Goal: Task Accomplishment & Management: Manage account settings

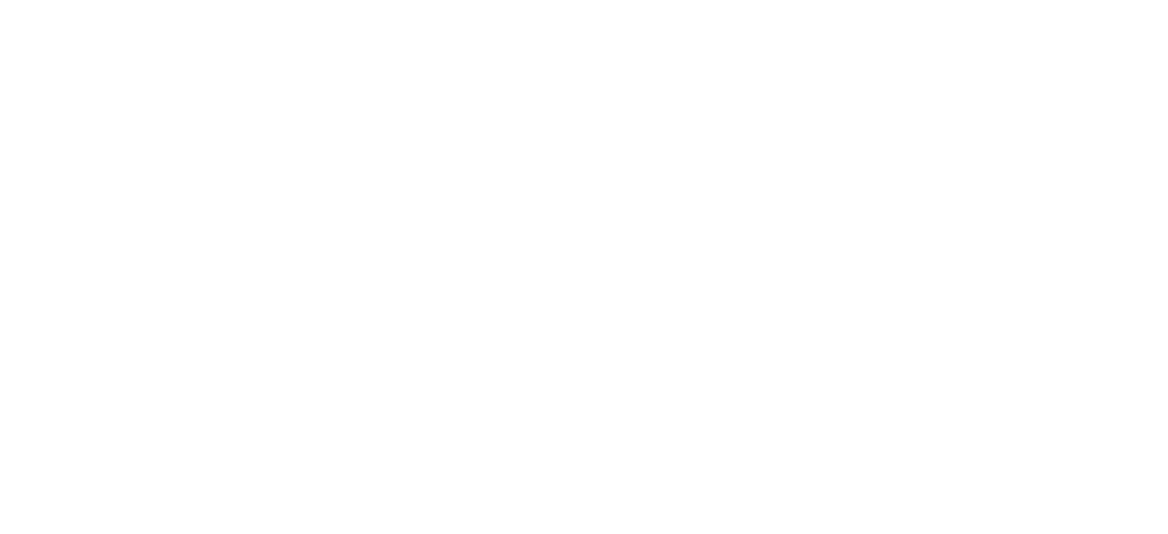
click at [635, 289] on div at bounding box center [584, 267] width 1168 height 534
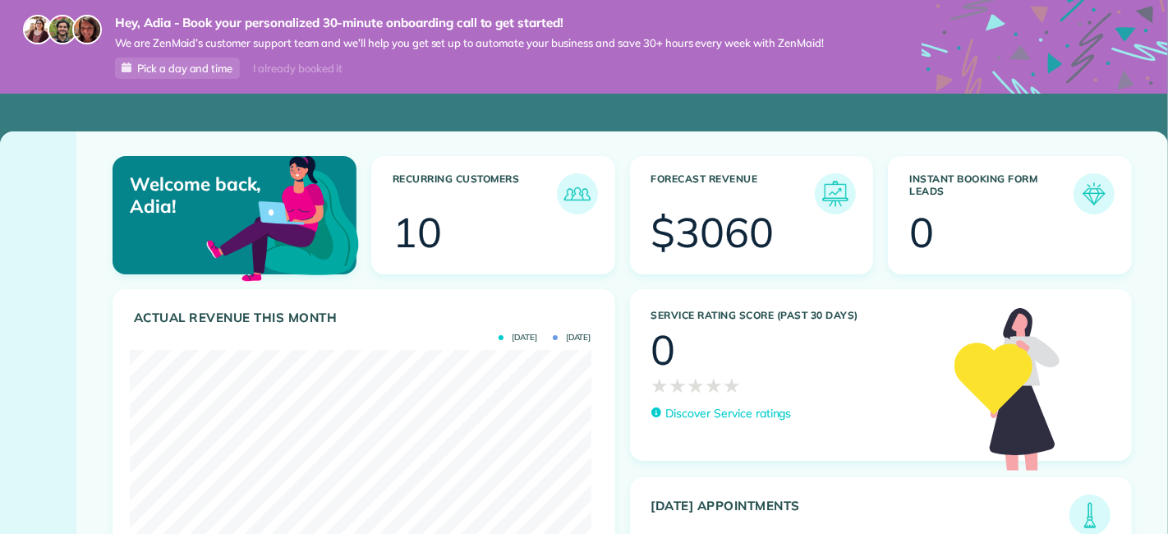
click at [1145, 16] on use at bounding box center [1044, 123] width 246 height 246
click at [1088, 34] on use at bounding box center [1044, 123] width 246 height 246
click at [612, 264] on div "Recurring Customers 10" at bounding box center [493, 222] width 259 height 133
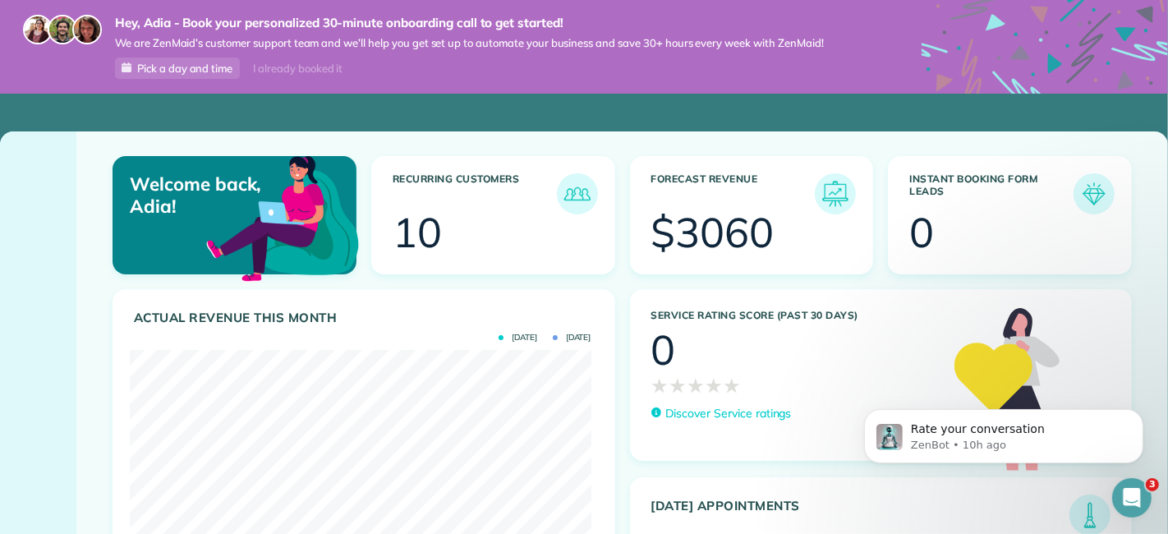
scroll to position [0, 0]
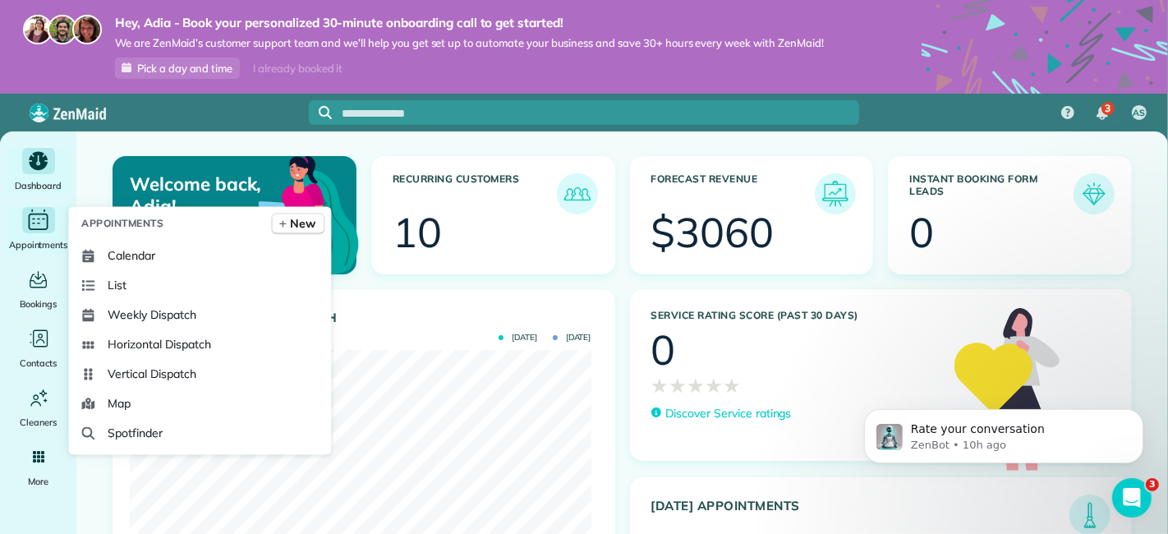
click at [44, 237] on span "Appointments" at bounding box center [38, 245] width 59 height 16
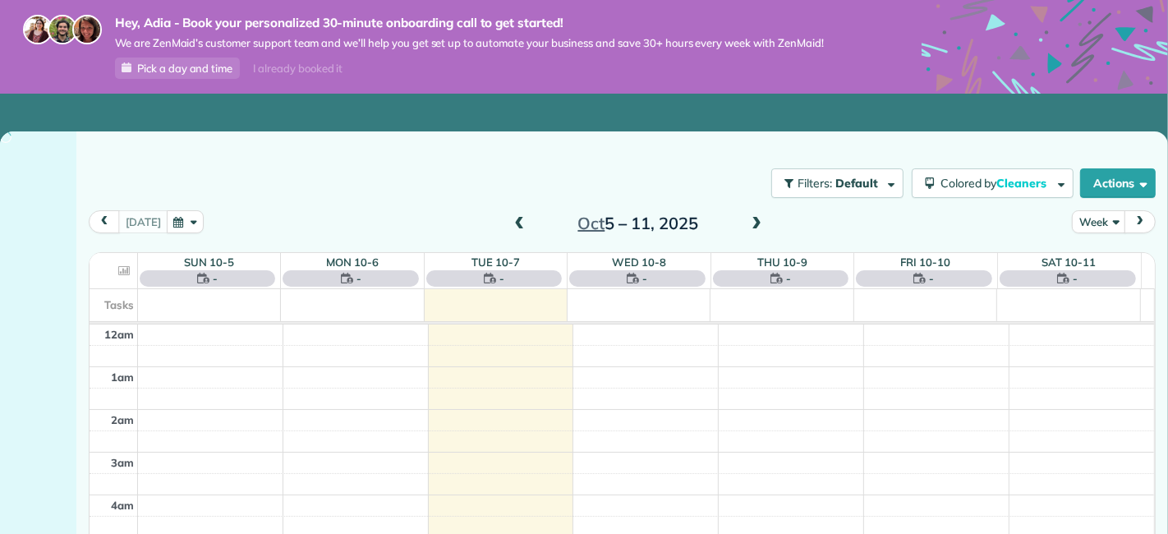
scroll to position [296, 0]
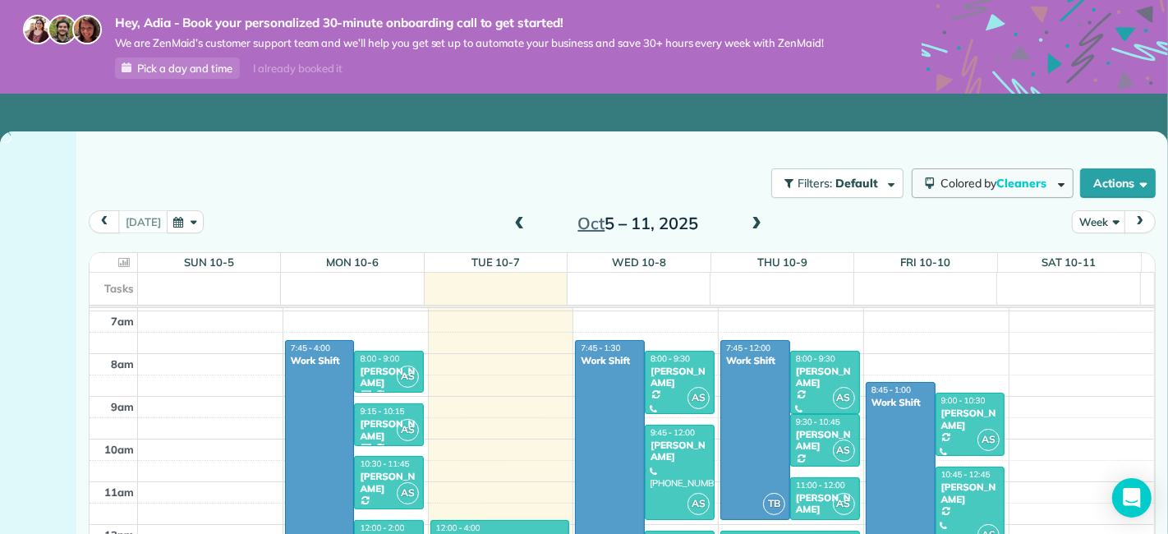
click at [1025, 172] on button "Colored by Cleaners" at bounding box center [993, 183] width 162 height 30
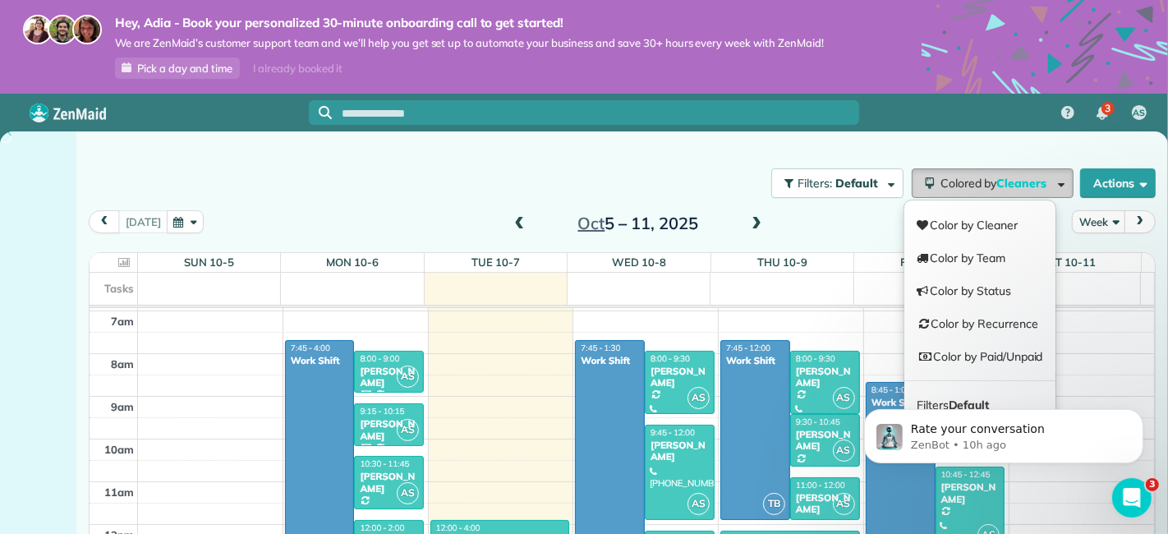
scroll to position [0, 0]
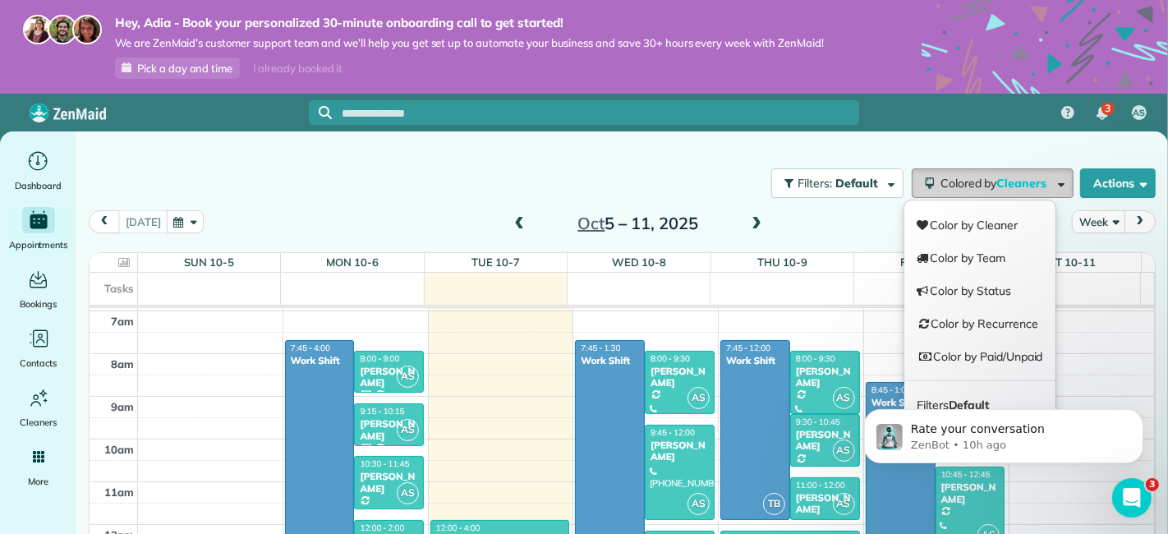
click at [1025, 172] on button "Colored by Cleaners" at bounding box center [993, 183] width 162 height 30
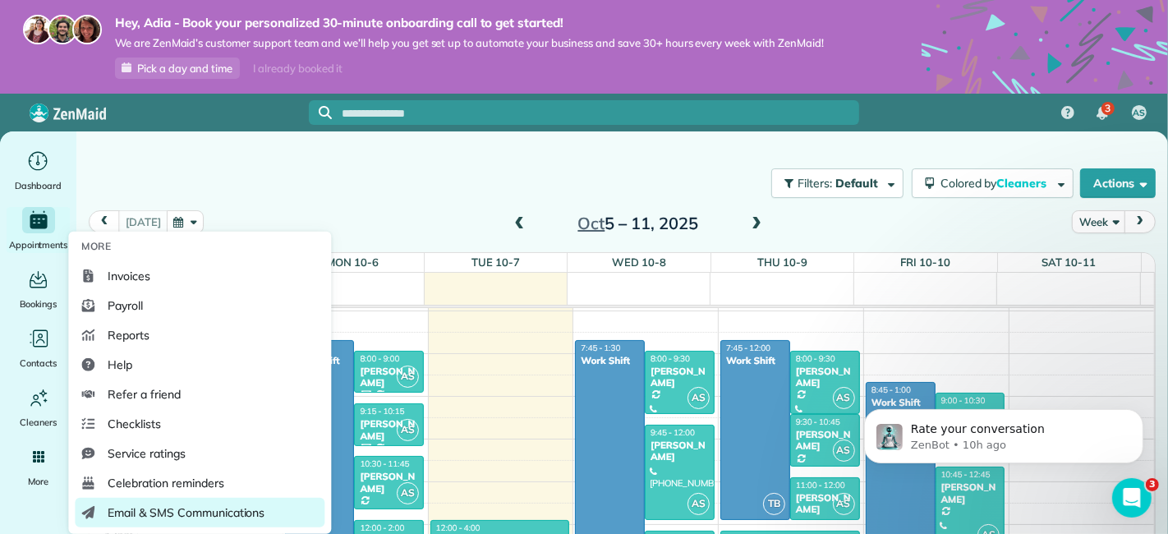
click at [132, 510] on span "Email & SMS Communications" at bounding box center [186, 512] width 157 height 16
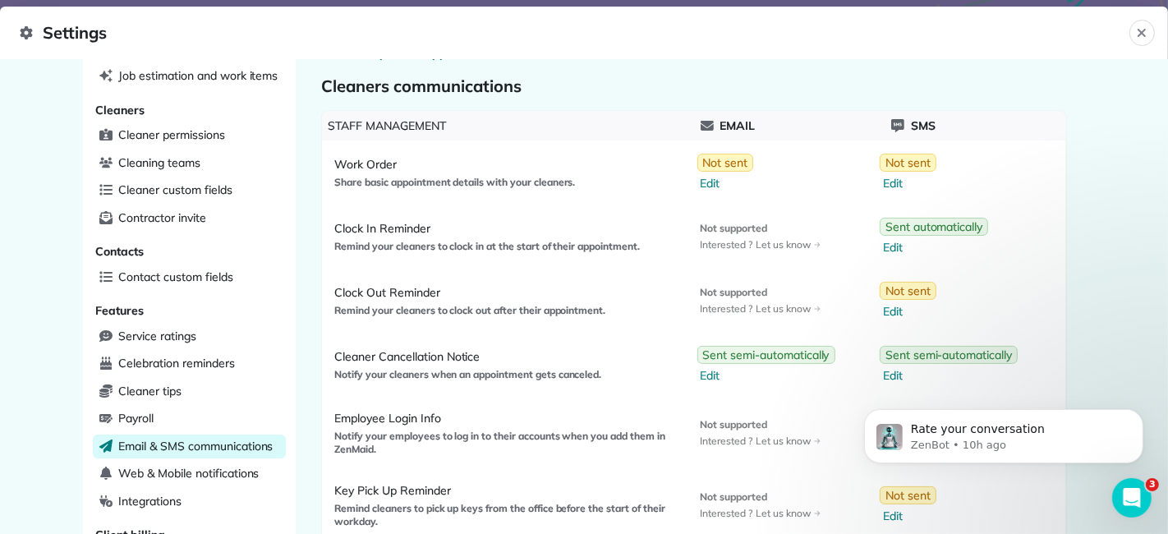
scroll to position [187, 0]
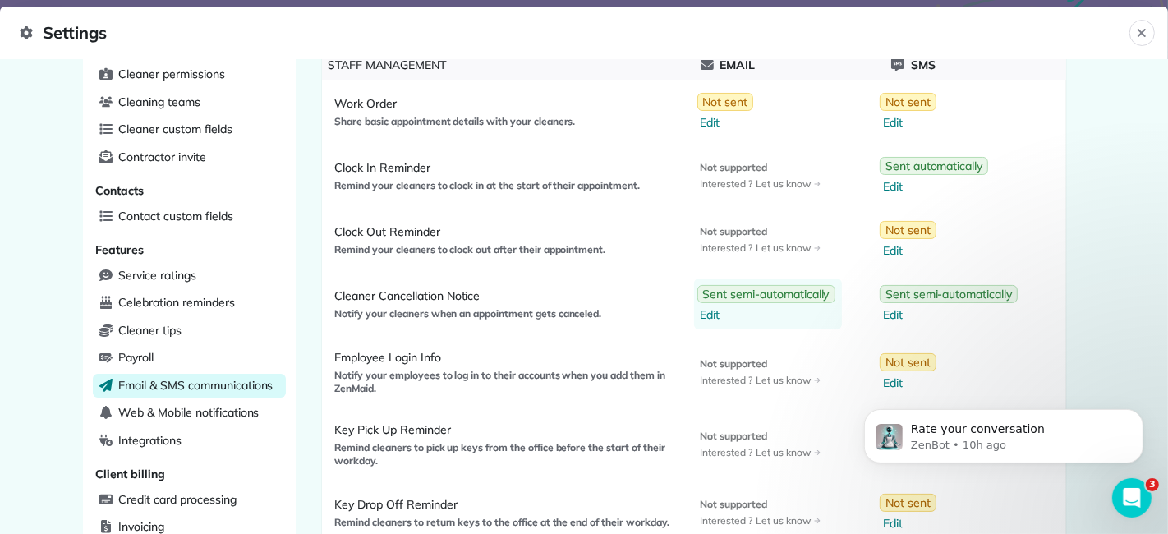
click at [706, 309] on span "Edit" at bounding box center [768, 314] width 135 height 16
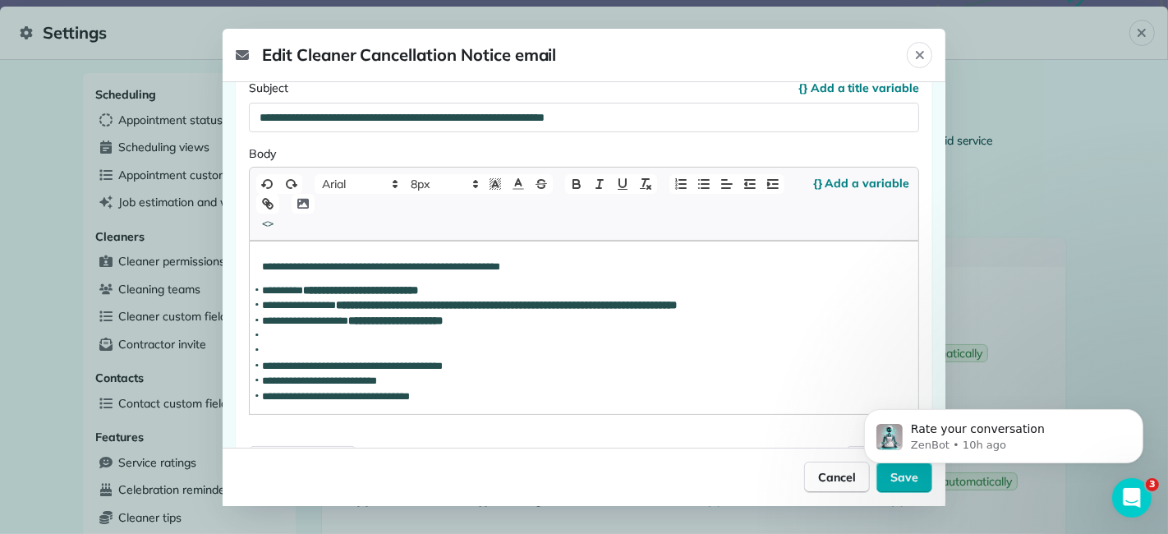
scroll to position [260, 0]
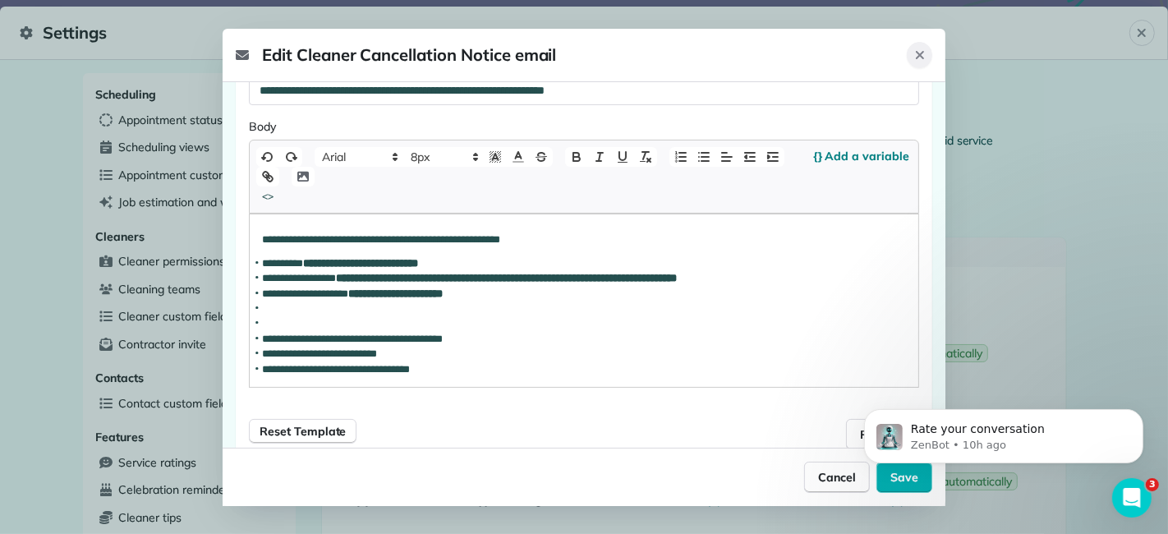
click at [927, 57] on button "Close" at bounding box center [919, 55] width 25 height 26
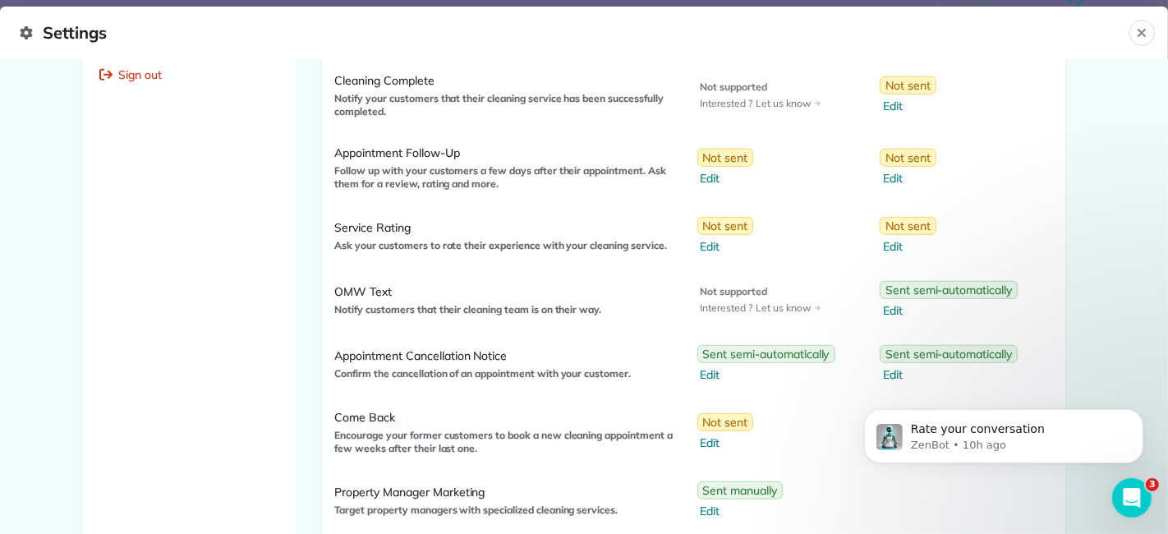
scroll to position [885, 0]
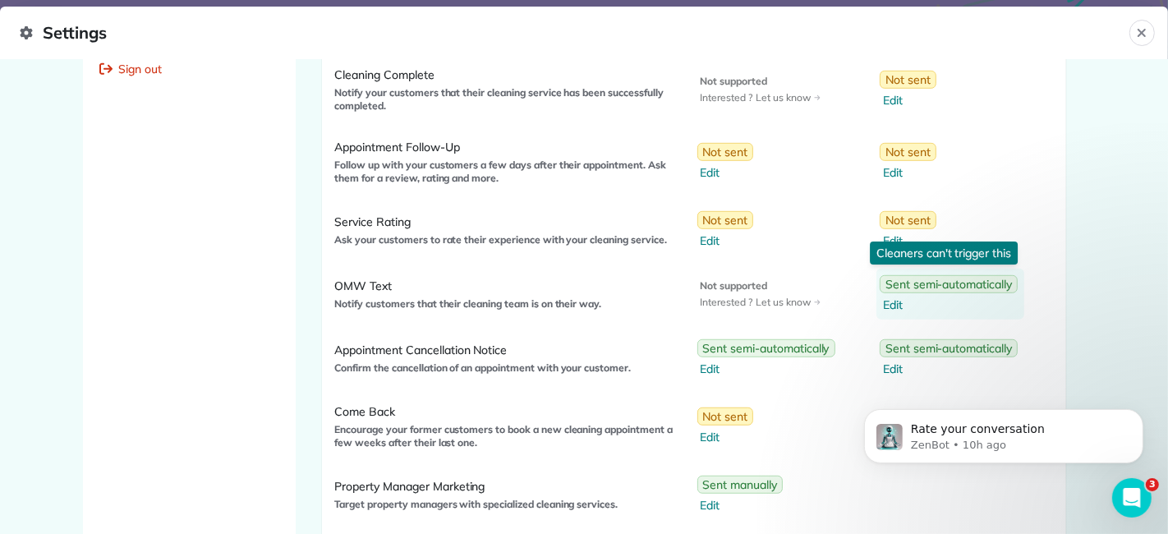
click at [889, 302] on span "Edit" at bounding box center [950, 304] width 135 height 16
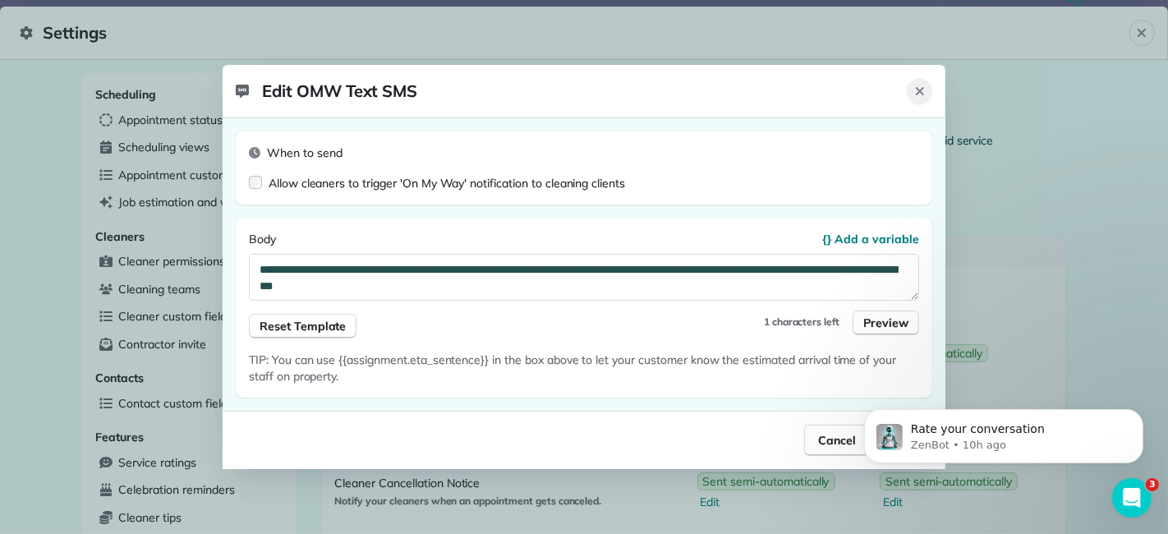
click at [919, 96] on icon "Close" at bounding box center [919, 91] width 13 height 13
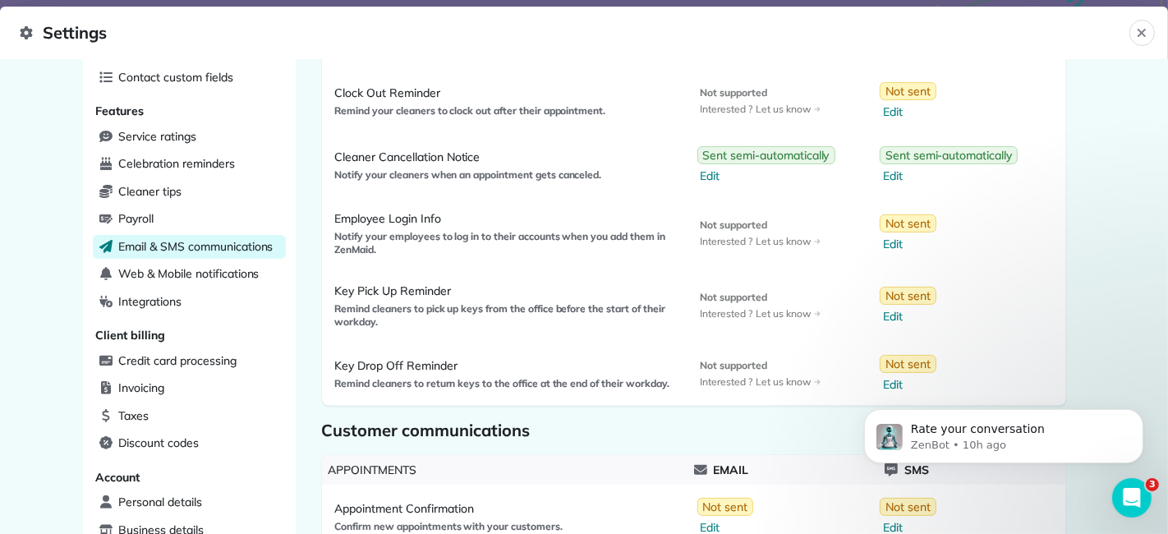
scroll to position [310, 0]
